Goal: Task Accomplishment & Management: Use online tool/utility

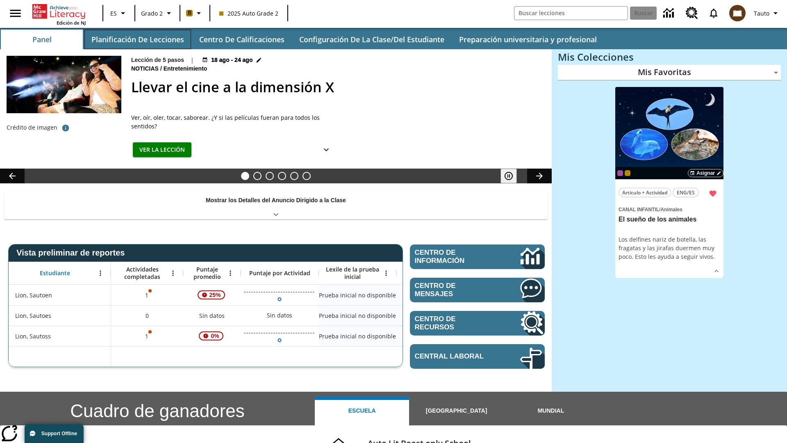
click at [137, 39] on button "Planificación de lecciones" at bounding box center [137, 40] width 107 height 20
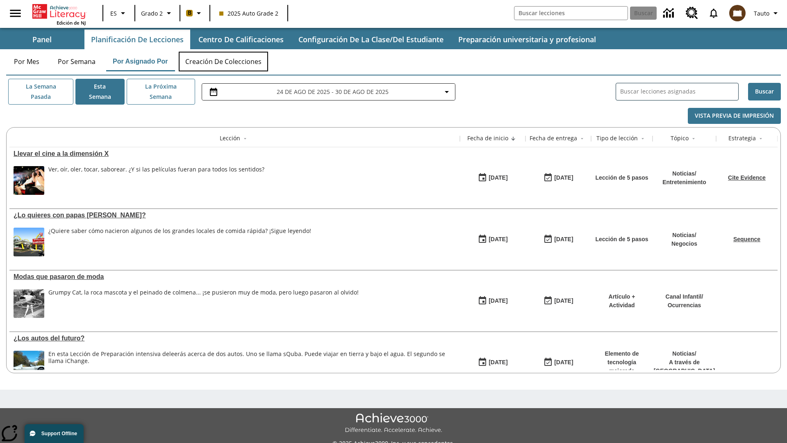
click at [224, 61] on button "Creación de colecciones" at bounding box center [223, 62] width 89 height 20
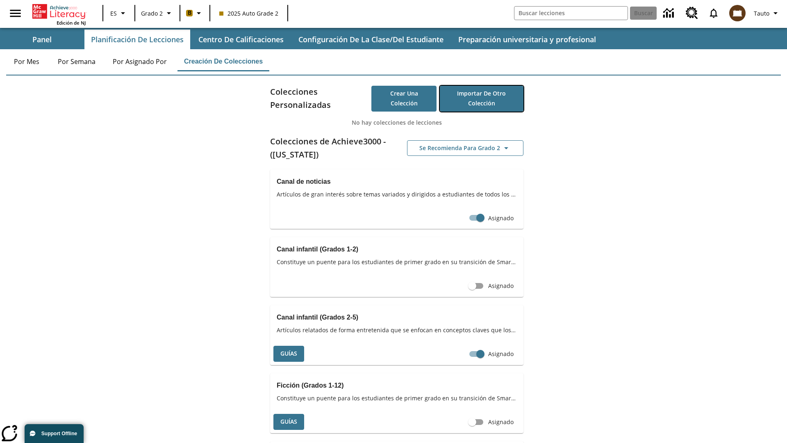
click at [481, 98] on button "Importar de otro Colección" at bounding box center [482, 99] width 84 height 26
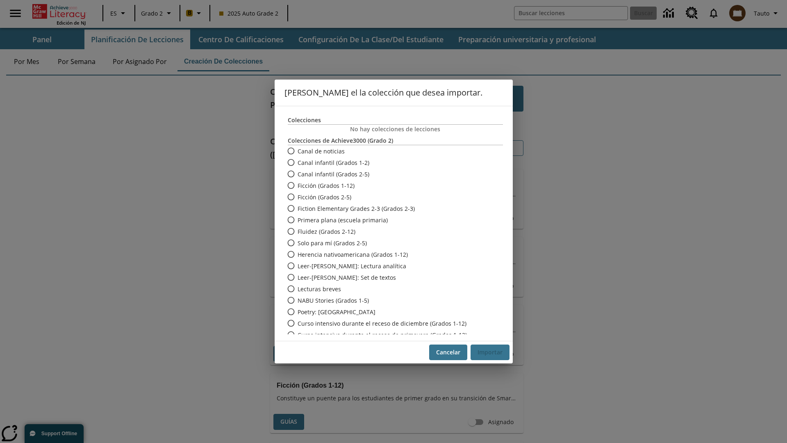
click at [389, 208] on span "Fiction Elementary Grades 2-3 (Grados 2-3)" at bounding box center [356, 208] width 117 height 9
click at [298, 208] on input "Fiction Elementary Grades 2-3 (Grados 2-3)" at bounding box center [290, 207] width 14 height 11
radio input "true"
click at [490, 352] on button "Importar" at bounding box center [489, 352] width 39 height 16
